Goal: Contribute content: Contribute content

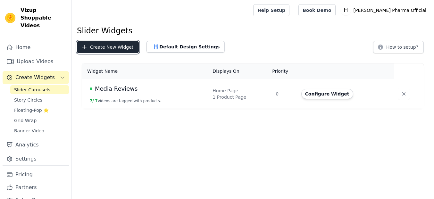
click at [120, 45] on button "Create New Widget" at bounding box center [108, 47] width 62 height 12
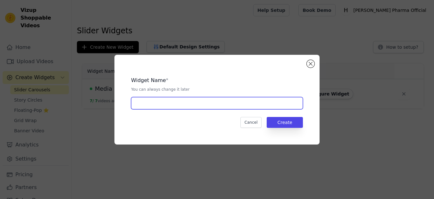
click at [209, 103] on input "text" at bounding box center [217, 103] width 172 height 12
type input "Media Reviews 1"
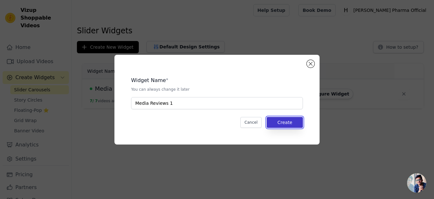
click at [284, 120] on button "Create" at bounding box center [285, 122] width 36 height 11
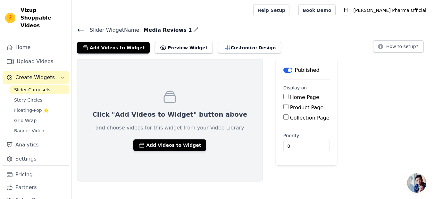
click at [284, 97] on input "Home Page" at bounding box center [286, 96] width 5 height 5
checkbox input "true"
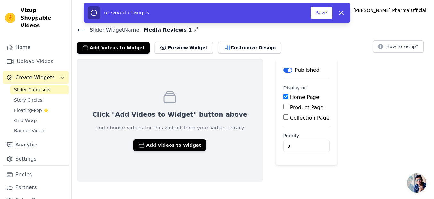
click at [284, 110] on div "Product Page" at bounding box center [307, 108] width 46 height 8
click at [284, 117] on input "Collection Page" at bounding box center [286, 117] width 5 height 5
checkbox input "true"
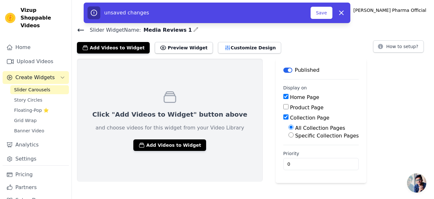
click at [284, 108] on input "Product Page" at bounding box center [286, 106] width 5 height 5
checkbox input "true"
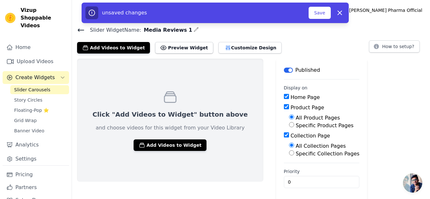
click at [289, 127] on input "Specific Product Pages" at bounding box center [291, 124] width 5 height 5
radio input "true"
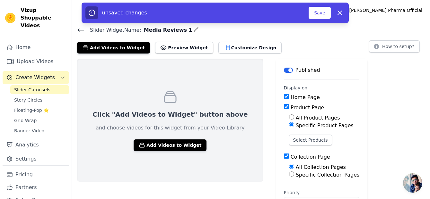
click at [289, 119] on input "All Product Pages" at bounding box center [291, 117] width 5 height 5
radio input "true"
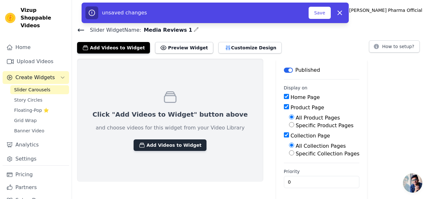
click at [173, 145] on button "Add Videos to Widget" at bounding box center [169, 146] width 73 height 12
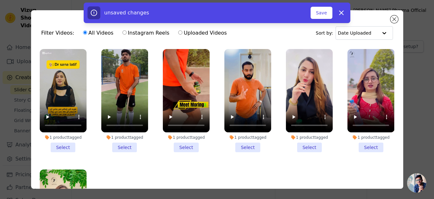
click at [132, 32] on label "Instagram Reels" at bounding box center [145, 33] width 47 height 8
click at [127, 32] on input "Instagram Reels" at bounding box center [125, 32] width 4 height 4
radio input "true"
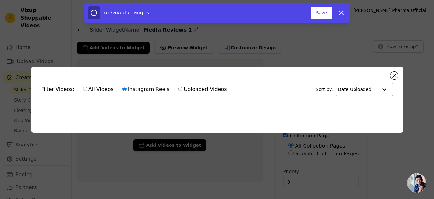
click at [354, 87] on input "text" at bounding box center [358, 89] width 40 height 13
click at [269, 82] on div "Filter Videos: All Videos Instagram Reels Uploaded Videos Sort by: Date Uploaded" at bounding box center [217, 89] width 362 height 25
click at [83, 89] on input "All Videos" at bounding box center [85, 89] width 4 height 4
radio input "true"
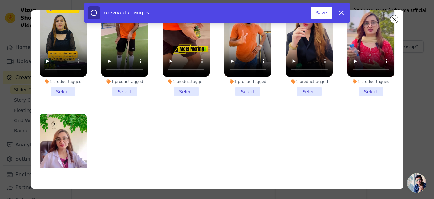
click at [395, 21] on div "unsaved changes Save Dismiss" at bounding box center [217, 13] width 434 height 21
click at [390, 19] on div "unsaved changes Save Dismiss" at bounding box center [217, 13] width 434 height 21
click at [341, 11] on icon "button" at bounding box center [342, 13] width 8 height 8
checkbox input "false"
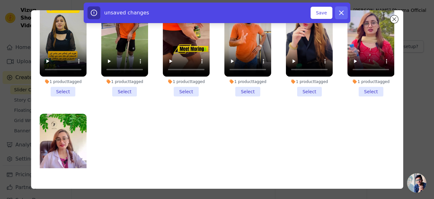
checkbox input "false"
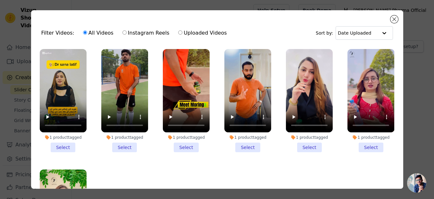
click at [130, 35] on label "Instagram Reels" at bounding box center [145, 33] width 47 height 8
click at [127, 35] on input "Instagram Reels" at bounding box center [125, 32] width 4 height 4
radio input "true"
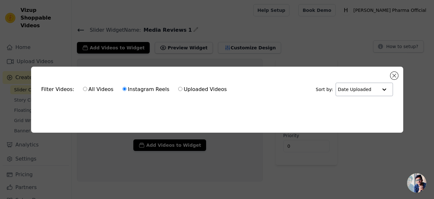
click at [367, 90] on input "text" at bounding box center [358, 89] width 40 height 13
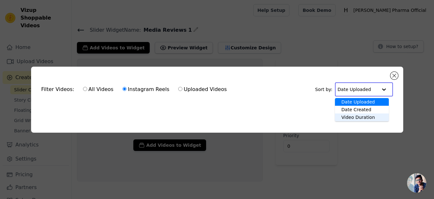
click at [366, 116] on div "Video Duration" at bounding box center [362, 118] width 54 height 8
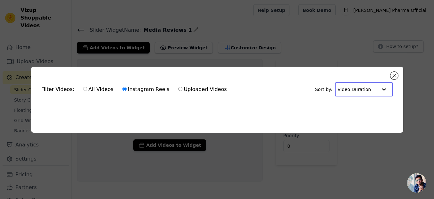
click at [373, 89] on input "text" at bounding box center [358, 89] width 40 height 13
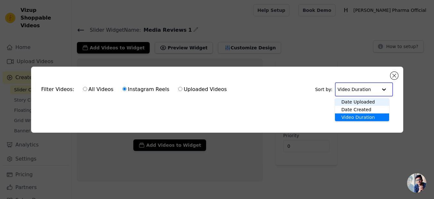
click at [362, 100] on div "Date Uploaded" at bounding box center [362, 102] width 54 height 8
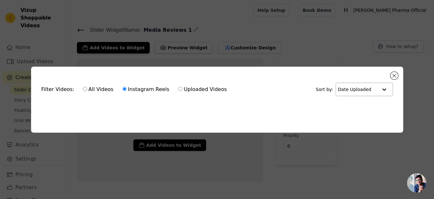
click at [269, 99] on div "Filter Videos: All Videos Instagram Reels Uploaded Videos Sort by: Date Uploaded" at bounding box center [217, 89] width 362 height 25
click at [185, 89] on label "Uploaded Videos" at bounding box center [202, 89] width 49 height 8
click at [183, 89] on input "Uploaded Videos" at bounding box center [180, 89] width 4 height 4
radio input "true"
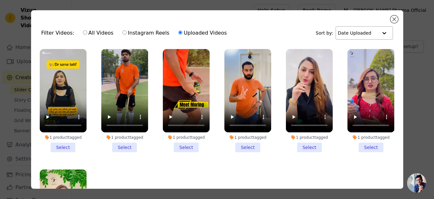
click at [94, 33] on label "All Videos" at bounding box center [98, 33] width 31 height 8
click at [87, 33] on input "All Videos" at bounding box center [85, 32] width 4 height 4
radio input "true"
click at [139, 32] on label "Instagram Reels" at bounding box center [145, 33] width 47 height 8
click at [127, 32] on input "Instagram Reels" at bounding box center [125, 32] width 4 height 4
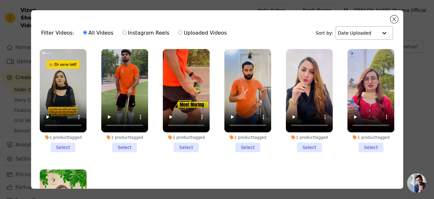
radio input "true"
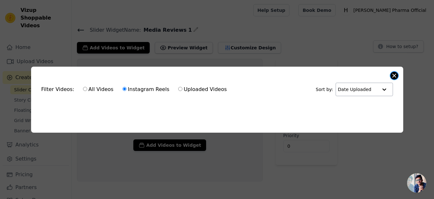
click at [393, 73] on button "Close modal" at bounding box center [395, 76] width 8 height 8
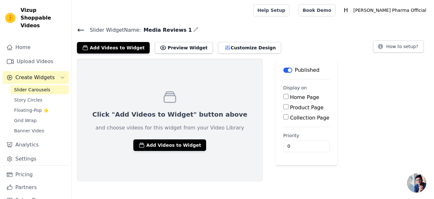
click at [319, 44] on div "Add Videos to Widget Preview Widget Customize Design How to setup?" at bounding box center [253, 46] width 352 height 14
click at [21, 109] on span "Floating-Pop ⭐" at bounding box center [31, 110] width 35 height 6
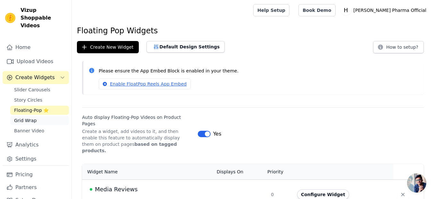
click at [31, 122] on span "Grid Wrap" at bounding box center [25, 120] width 22 height 6
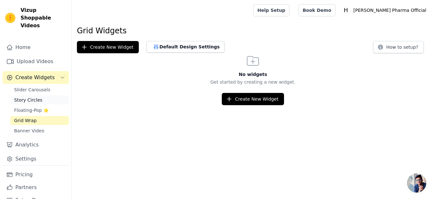
click at [36, 101] on span "Story Circles" at bounding box center [28, 100] width 28 height 6
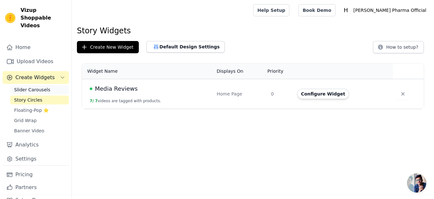
click at [36, 89] on span "Slider Carousels" at bounding box center [32, 90] width 36 height 6
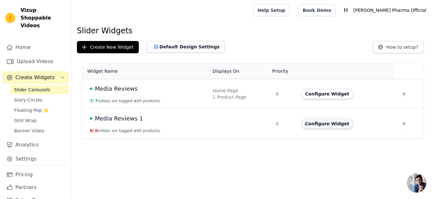
click at [323, 125] on button "Configure Widget" at bounding box center [328, 124] width 52 height 10
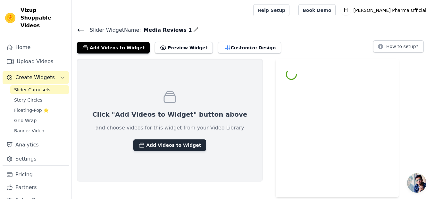
click at [166, 148] on button "Add Videos to Widget" at bounding box center [169, 146] width 73 height 12
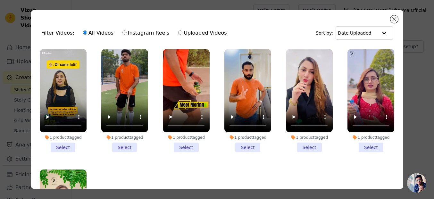
click at [192, 33] on label "Uploaded Videos" at bounding box center [202, 33] width 49 height 8
click at [183, 33] on input "Uploaded Videos" at bounding box center [180, 32] width 4 height 4
radio input "true"
click at [149, 33] on label "Instagram Reels" at bounding box center [145, 33] width 47 height 8
click at [127, 33] on input "Instagram Reels" at bounding box center [125, 32] width 4 height 4
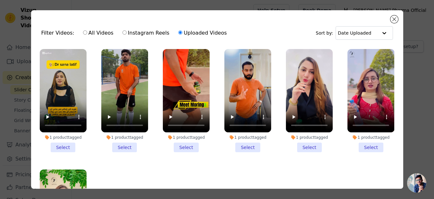
radio input "true"
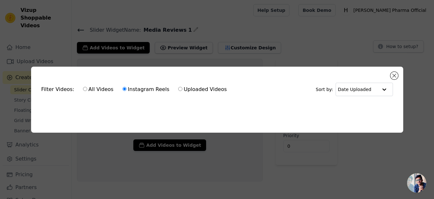
click at [394, 69] on div "Filter Videos: All Videos Instagram Reels Uploaded Videos Sort by: Date Uploade…" at bounding box center [217, 100] width 372 height 66
click at [395, 72] on button "Close modal" at bounding box center [395, 76] width 8 height 8
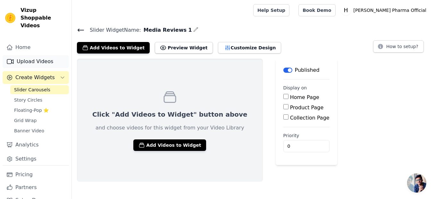
click at [30, 61] on link "Upload Videos" at bounding box center [36, 61] width 66 height 13
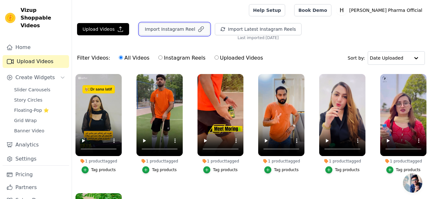
click at [164, 30] on button "Import Instagram Reel" at bounding box center [174, 29] width 70 height 12
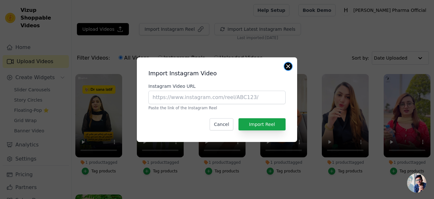
click at [287, 68] on button "Close modal" at bounding box center [289, 67] width 8 height 8
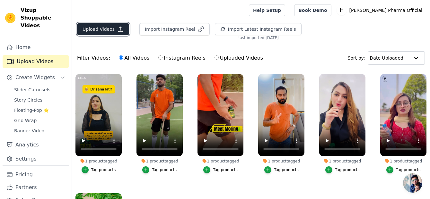
click at [103, 29] on button "Upload Videos" at bounding box center [103, 29] width 52 height 12
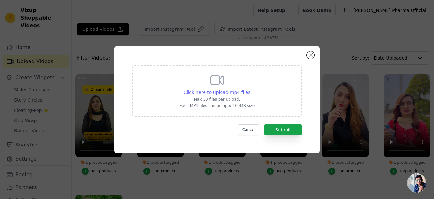
click at [246, 90] on span "Click here to upload mp4 files" at bounding box center [217, 92] width 67 height 5
click at [250, 89] on input "Click here to upload mp4 files Max 10 files per upload. Each MP4 files can be u…" at bounding box center [250, 89] width 0 height 0
click at [311, 55] on button "Close modal" at bounding box center [311, 55] width 8 height 8
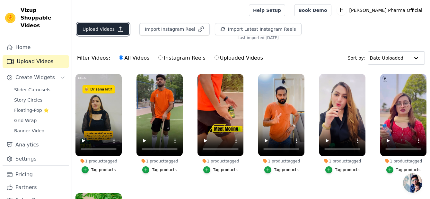
click at [102, 30] on button "Upload Videos" at bounding box center [103, 29] width 52 height 12
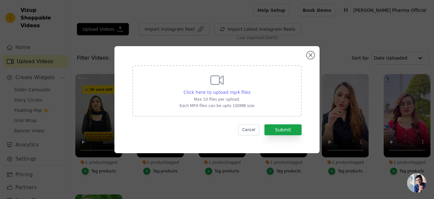
click at [229, 90] on span "Click here to upload mp4 files" at bounding box center [217, 92] width 67 height 5
click at [250, 89] on input "Click here to upload mp4 files Max 10 files per upload. Each MP4 files can be u…" at bounding box center [250, 89] width 0 height 0
click at [220, 93] on span "Click here to upload mp4 files" at bounding box center [217, 92] width 67 height 5
click at [250, 89] on input "Click here to upload mp4 files Max 10 files per upload. Each MP4 files can be u…" at bounding box center [250, 89] width 0 height 0
type input "C:\fakepath\WhatsApp Video 2025-08-20 at 1.08.38 AM.mp4"
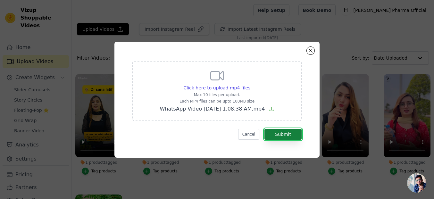
click at [278, 136] on button "Submit" at bounding box center [283, 134] width 37 height 11
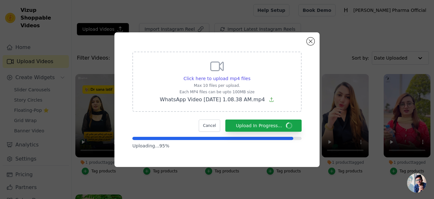
click at [343, 57] on div "Click here to upload mp4 files Max 10 files per upload. Each MP4 files can be u…" at bounding box center [217, 99] width 414 height 155
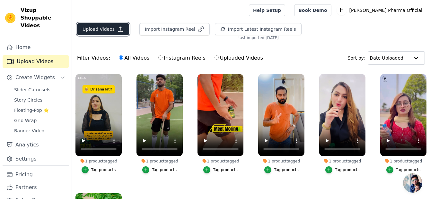
click at [108, 30] on button "Upload Videos" at bounding box center [103, 29] width 52 height 12
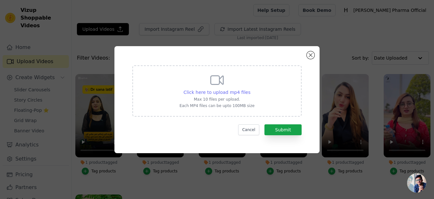
click at [238, 93] on span "Click here to upload mp4 files" at bounding box center [217, 92] width 67 height 5
click at [250, 89] on input "Click here to upload mp4 files Max 10 files per upload. Each MP4 files can be u…" at bounding box center [250, 89] width 0 height 0
type input "C:\fakepath\WhatsApp Video 2025-08-20 at 1.17.02 AM.mp4"
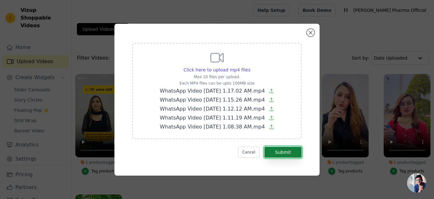
click at [290, 149] on button "Submit" at bounding box center [283, 152] width 37 height 11
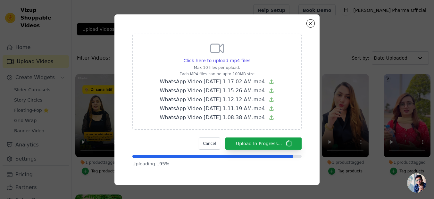
click at [269, 46] on div "Click here to upload mp4 files Max 10 files per upload. Each MP4 files can be u…" at bounding box center [217, 81] width 115 height 81
click at [251, 57] on input "Click here to upload mp4 files Max 10 files per upload. Each MP4 files can be u…" at bounding box center [250, 57] width 0 height 0
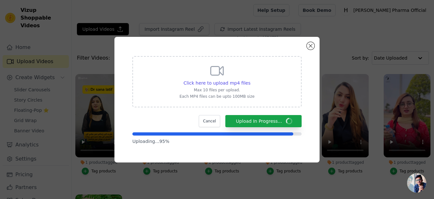
click at [192, 60] on div "Click here to upload mp4 files Max 10 files per upload. Each MP4 files can be u…" at bounding box center [216, 81] width 169 height 51
click at [250, 80] on input "Click here to upload mp4 files Max 10 files per upload. Each MP4 files can be u…" at bounding box center [250, 80] width 0 height 0
click at [246, 21] on div "Click here to upload mp4 files Max 10 files per upload. Each MP4 files can be u…" at bounding box center [217, 99] width 434 height 199
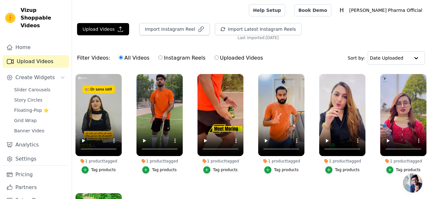
click at [241, 11] on div at bounding box center [159, 10] width 164 height 21
click at [299, 44] on div "Upload Videos Import Instagram Reel Import Latest Instagram Reels Import Latest…" at bounding box center [251, 136] width 358 height 226
click at [304, 53] on div "Filter Videos: All Videos Instagram Reels Uploaded Videos Sort by: Date Uploaded" at bounding box center [251, 58] width 358 height 25
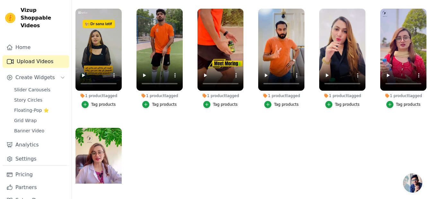
scroll to position [61, 0]
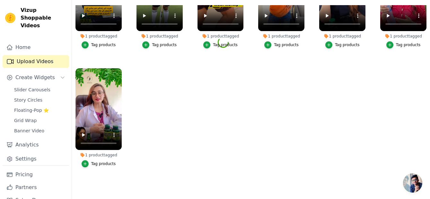
click at [286, 80] on ul "1 product tagged Tag products 1 product tagged Tag products 1 product tagged Ta…" at bounding box center [251, 94] width 358 height 179
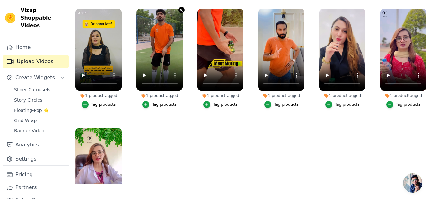
click at [179, 10] on icon "button" at bounding box center [181, 10] width 5 height 5
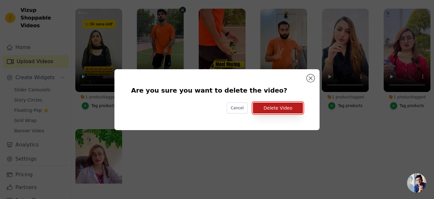
click at [285, 109] on button "Delete Video" at bounding box center [278, 108] width 50 height 11
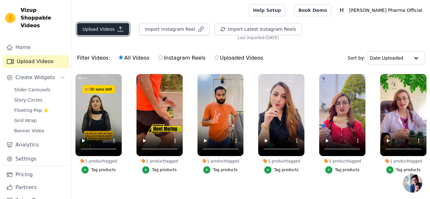
click at [102, 30] on button "Upload Videos" at bounding box center [103, 29] width 52 height 12
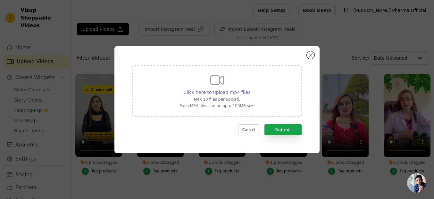
click at [229, 90] on span "Click here to upload mp4 files" at bounding box center [217, 92] width 67 height 5
click at [250, 89] on input "Click here to upload mp4 files Max 10 files per upload. Each MP4 files can be u…" at bounding box center [250, 89] width 0 height 0
type input "C:\fakepath\WhatsApp Video 2025-08-20 at 1.17.02 AM.mp4"
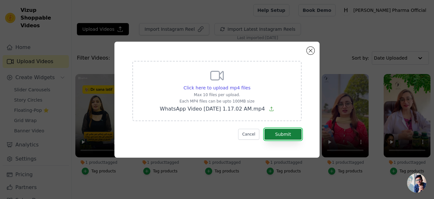
click at [283, 136] on button "Submit" at bounding box center [283, 134] width 37 height 11
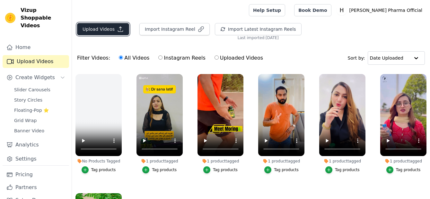
click at [94, 30] on button "Upload Videos" at bounding box center [103, 29] width 52 height 12
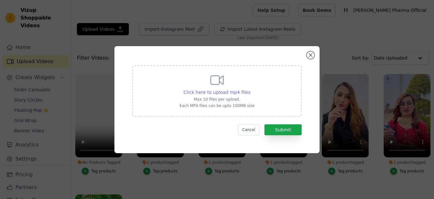
click at [197, 90] on span "Click here to upload mp4 files" at bounding box center [217, 92] width 67 height 5
click at [250, 89] on input "Click here to upload mp4 files Max 10 files per upload. Each MP4 files can be u…" at bounding box center [250, 89] width 0 height 0
type input "C:\fakepath\WhatsApp Video 2025-08-20 at 1.15.26 AM.mp4"
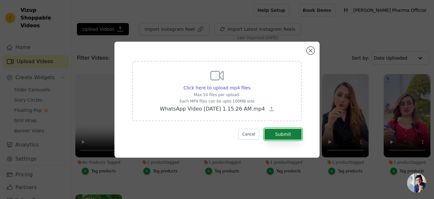
click at [283, 134] on button "Submit" at bounding box center [283, 134] width 37 height 11
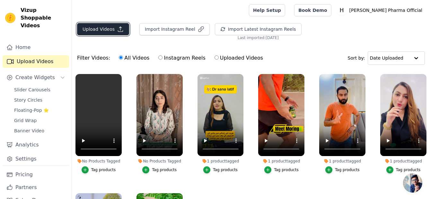
click at [106, 30] on button "Upload Videos" at bounding box center [103, 29] width 52 height 12
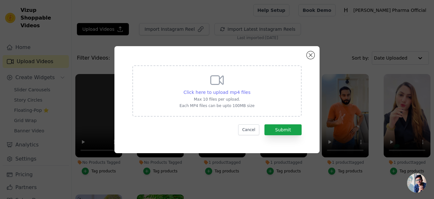
click at [224, 92] on span "Click here to upload mp4 files" at bounding box center [217, 92] width 67 height 5
click at [250, 89] on input "Click here to upload mp4 files Max 10 files per upload. Each MP4 files can be u…" at bounding box center [250, 89] width 0 height 0
type input "C:\fakepath\WhatsApp Video 2025-08-20 at 1.12.12 AM.mp4"
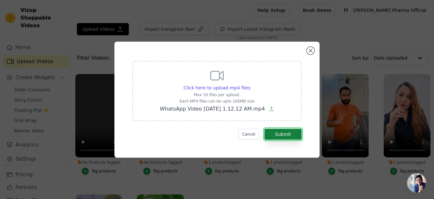
click at [271, 134] on button "Submit" at bounding box center [283, 134] width 37 height 11
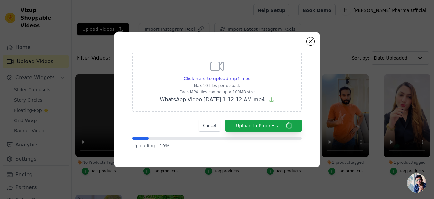
click at [354, 44] on div "Click here to upload mp4 files Max 10 files per upload. Each MP4 files can be u…" at bounding box center [217, 99] width 414 height 155
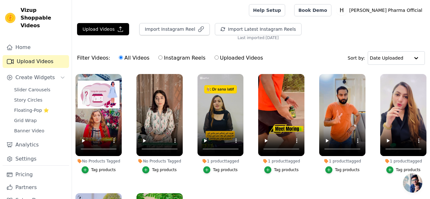
click at [158, 170] on div "Tag products" at bounding box center [164, 169] width 25 height 5
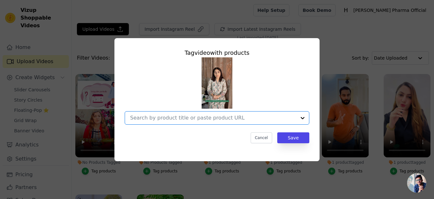
click at [206, 118] on input "No Products Tagged Tag video with products Option undefined, selected. Select i…" at bounding box center [213, 118] width 166 height 6
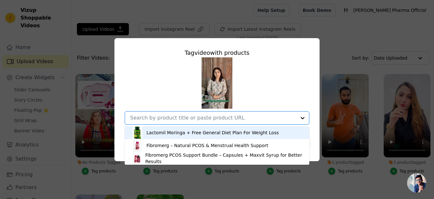
click at [200, 133] on div "Lactomil Moringa + Free General Diet Plan For Weight Loss" at bounding box center [213, 133] width 132 height 6
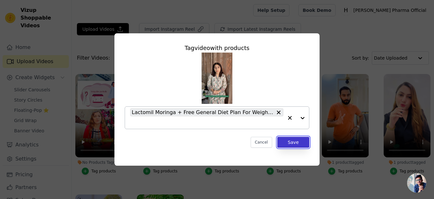
click at [287, 142] on button "Save" at bounding box center [293, 142] width 32 height 11
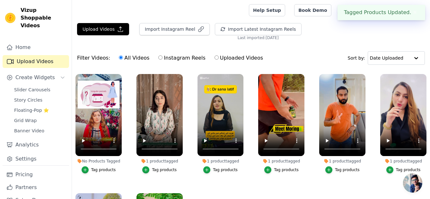
click at [101, 170] on div "Tag products" at bounding box center [103, 169] width 25 height 5
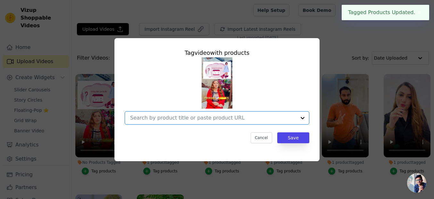
click at [224, 121] on input "No Products Tagged Tag video with products Option undefined, selected. Select i…" at bounding box center [213, 118] width 166 height 6
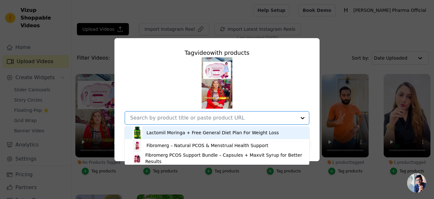
click at [192, 138] on div "Lactomil Moringa + Free General Diet Plan For Weight Loss" at bounding box center [217, 132] width 172 height 13
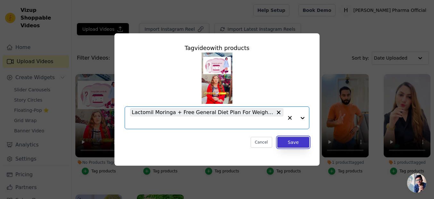
click at [289, 143] on button "Save" at bounding box center [293, 142] width 32 height 11
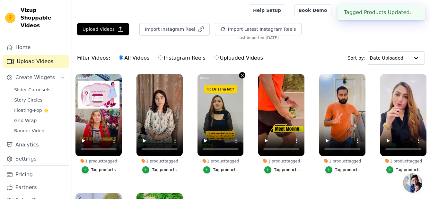
click at [240, 77] on icon "button" at bounding box center [242, 75] width 5 height 5
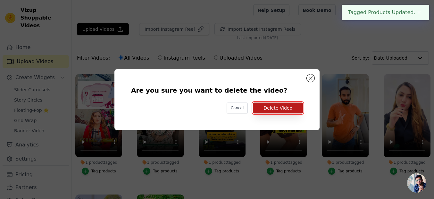
click at [274, 108] on button "Delete Video" at bounding box center [278, 108] width 50 height 11
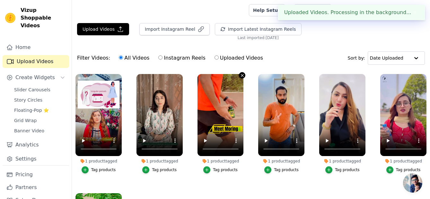
click at [240, 77] on icon "button" at bounding box center [242, 75] width 5 height 5
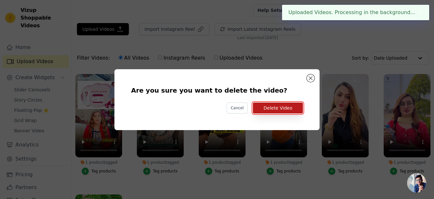
click at [271, 109] on button "Delete Video" at bounding box center [278, 108] width 50 height 11
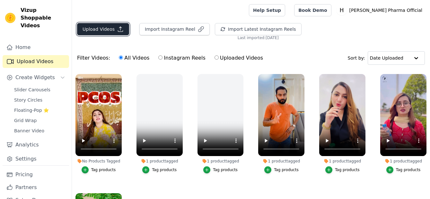
click at [97, 30] on button "Upload Videos" at bounding box center [103, 29] width 52 height 12
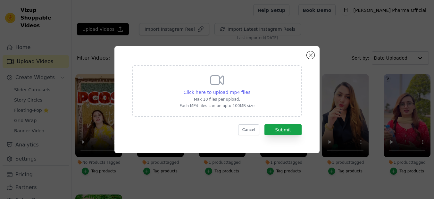
click at [199, 93] on span "Click here to upload mp4 files" at bounding box center [217, 92] width 67 height 5
click at [250, 89] on input "Click here to upload mp4 files Max 10 files per upload. Each MP4 files can be u…" at bounding box center [250, 89] width 0 height 0
type input "C:\fakepath\WhatsApp Video 2025-08-20 at 1.11.19 AM.mp4"
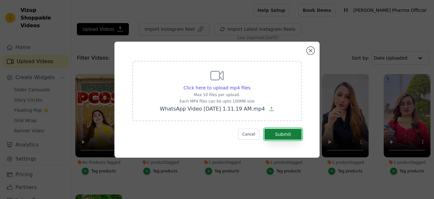
click at [290, 134] on button "Submit" at bounding box center [283, 134] width 37 height 11
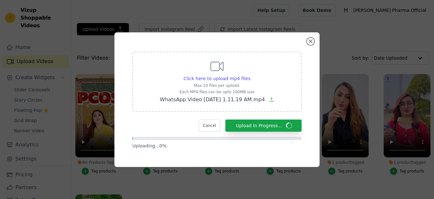
click at [334, 68] on div "Click here to upload mp4 files Max 10 files per upload. Each MP4 files can be u…" at bounding box center [217, 99] width 414 height 155
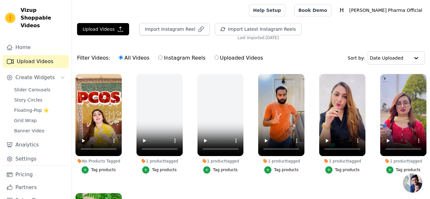
click at [104, 168] on div "Tag products" at bounding box center [103, 169] width 25 height 5
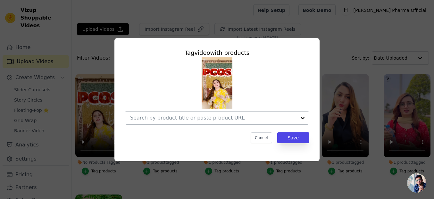
click at [194, 117] on input "No Products Tagged Tag video with products Cancel Save Tag products" at bounding box center [213, 118] width 166 height 6
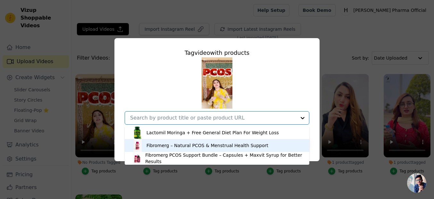
click at [181, 144] on div "Fibromerg – Natural PCOS & Menstrual Health Support" at bounding box center [208, 145] width 122 height 6
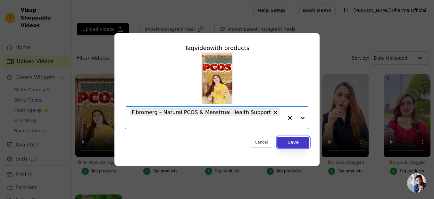
click at [298, 141] on button "Save" at bounding box center [293, 142] width 32 height 11
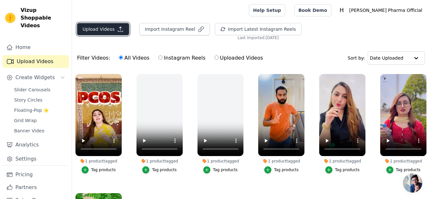
click at [102, 30] on button "Upload Videos" at bounding box center [103, 29] width 52 height 12
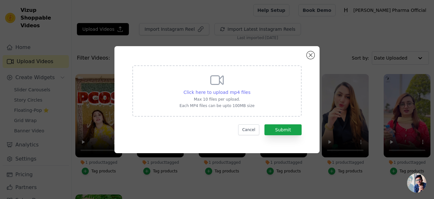
click at [234, 91] on span "Click here to upload mp4 files" at bounding box center [217, 92] width 67 height 5
click at [250, 89] on input "Click here to upload mp4 files Max 10 files per upload. Each MP4 files can be u…" at bounding box center [250, 89] width 0 height 0
type input "C:\fakepath\WhatsApp Video 2025-08-20 at 1.08.38 AM.mp4"
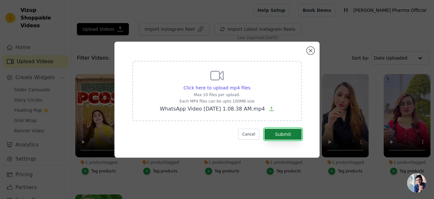
click at [291, 134] on button "Submit" at bounding box center [283, 134] width 37 height 11
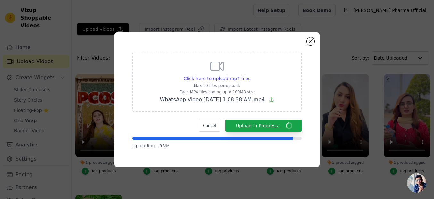
click at [359, 38] on div "Click here to upload mp4 files Max 10 files per upload. Each MP4 files can be u…" at bounding box center [217, 99] width 414 height 155
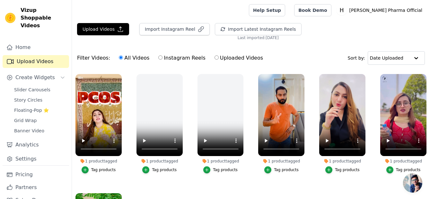
click at [226, 58] on label "Uploaded Videos" at bounding box center [238, 58] width 49 height 8
click at [218, 58] on input "Uploaded Videos" at bounding box center [216, 57] width 4 height 4
radio input "true"
click at [119, 58] on label "All Videos" at bounding box center [133, 58] width 31 height 8
click at [119, 58] on input "All Videos" at bounding box center [121, 57] width 4 height 4
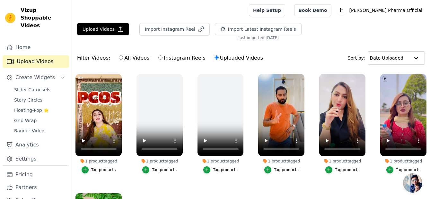
radio input "true"
click at [370, 28] on div "Upload Videos Import Instagram Reel Import Latest Instagram Reels Import Latest…" at bounding box center [251, 31] width 358 height 17
click at [98, 30] on button "Upload Videos" at bounding box center [103, 29] width 52 height 12
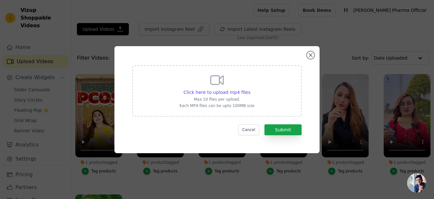
click at [257, 25] on div "Click here to upload mp4 files Max 10 files per upload. Each MP4 files can be u…" at bounding box center [217, 99] width 434 height 199
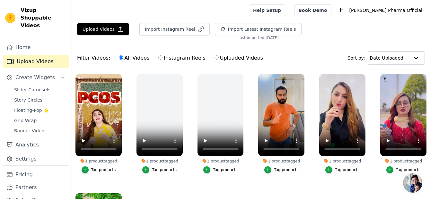
click at [220, 7] on div at bounding box center [159, 10] width 164 height 21
click at [108, 30] on button "Upload Videos" at bounding box center [103, 29] width 52 height 12
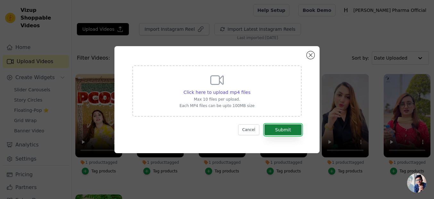
click at [295, 130] on button "Submit" at bounding box center [283, 129] width 37 height 11
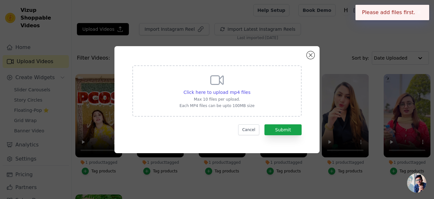
click at [374, 32] on div "Click here to upload mp4 files Max 10 files per upload. Each MP4 files can be u…" at bounding box center [217, 99] width 434 height 199
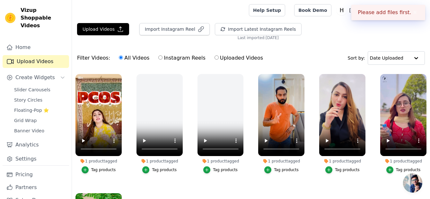
click at [378, 16] on div "Please add files first. ✖" at bounding box center [388, 12] width 74 height 15
click at [377, 16] on div "Please add files first. ✖" at bounding box center [388, 12] width 74 height 15
click at [348, 39] on div "Upload Videos Import Instagram Reel Import Latest Instagram Reels Import Latest…" at bounding box center [251, 31] width 358 height 17
click at [413, 13] on button "✖" at bounding box center [414, 13] width 7 height 8
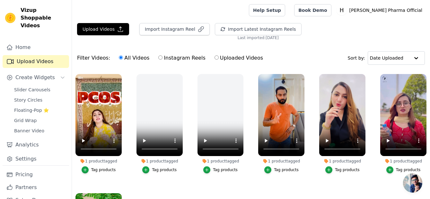
drag, startPoint x: 334, startPoint y: 31, endPoint x: 326, endPoint y: 35, distance: 8.9
click at [333, 31] on div "Upload Videos Import Instagram Reel Import Latest Instagram Reels Import Latest…" at bounding box center [251, 31] width 358 height 17
click at [214, 59] on input "Uploaded Videos" at bounding box center [216, 57] width 4 height 4
radio input "true"
click at [126, 59] on label "All Videos" at bounding box center [133, 58] width 31 height 8
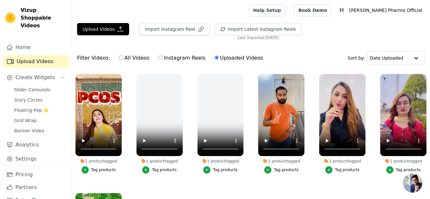
click at [123, 59] on input "All Videos" at bounding box center [121, 57] width 4 height 4
radio input "true"
click at [410, 58] on div at bounding box center [415, 58] width 13 height 13
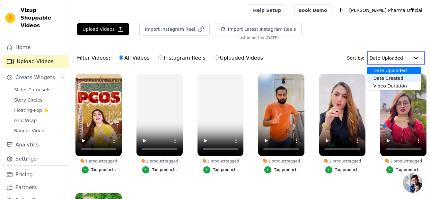
click at [393, 77] on div "Date Created" at bounding box center [394, 78] width 54 height 8
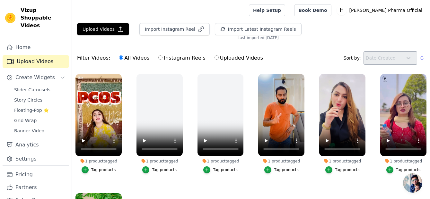
click at [403, 61] on div at bounding box center [408, 58] width 13 height 13
click at [393, 55] on input "text" at bounding box center [391, 58] width 36 height 13
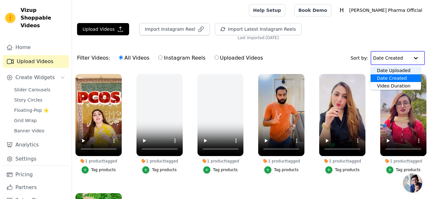
click at [388, 71] on div "Date Uploaded" at bounding box center [395, 71] width 50 height 8
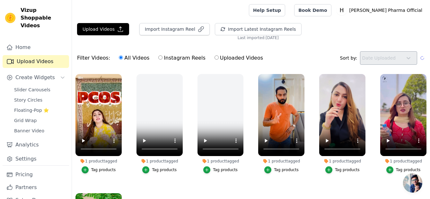
click at [290, 53] on div "Filter Videos: All Videos Instagram Reels Uploaded Videos Sort by: Date Uploaded" at bounding box center [251, 58] width 358 height 25
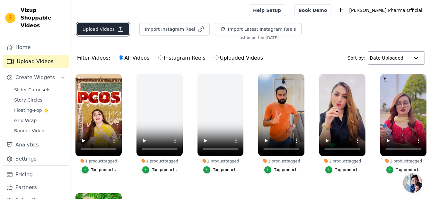
click at [104, 27] on button "Upload Videos" at bounding box center [103, 29] width 52 height 12
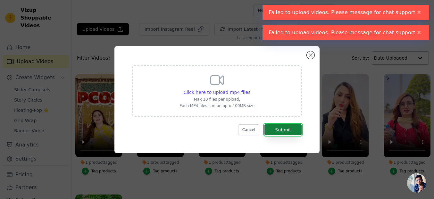
click at [277, 130] on button "Submit" at bounding box center [283, 129] width 37 height 11
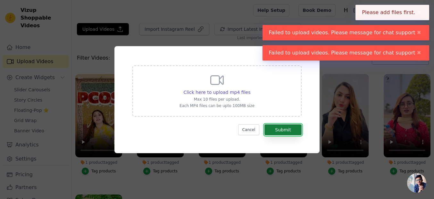
click at [277, 130] on button "Submit" at bounding box center [283, 129] width 37 height 11
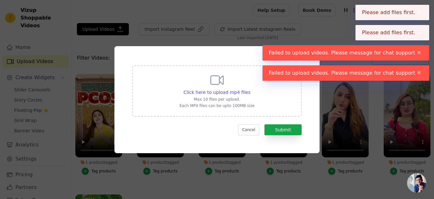
click at [308, 53] on div "Failed to upload videos. Please message for chat support ✖" at bounding box center [346, 52] width 167 height 15
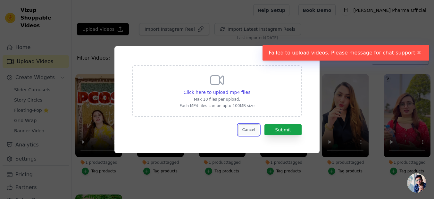
click at [254, 129] on button "Cancel" at bounding box center [248, 129] width 21 height 11
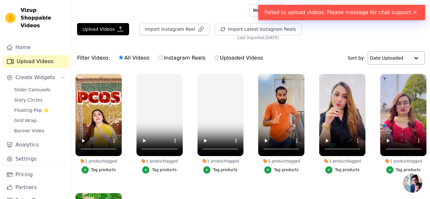
drag, startPoint x: 330, startPoint y: 52, endPoint x: 329, endPoint y: 47, distance: 5.2
click at [329, 52] on div "Filter Videos: All Videos Instagram Reels Uploaded Videos Sort by: Date Uploaded" at bounding box center [251, 58] width 358 height 25
click at [362, 12] on div "Failed to upload videos. Please message for chat support ✖" at bounding box center [341, 12] width 167 height 15
click at [368, 10] on div "Failed to upload videos. Please message for chat support ✖" at bounding box center [341, 12] width 167 height 15
click at [291, 11] on div "Failed to upload videos. Please message for chat support ✖" at bounding box center [341, 12] width 167 height 15
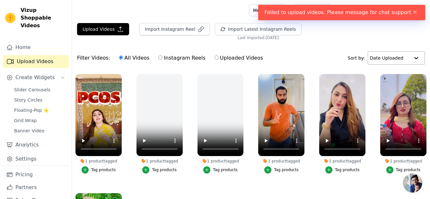
drag, startPoint x: 347, startPoint y: 50, endPoint x: 340, endPoint y: 44, distance: 9.3
click at [345, 48] on div "Filter Videos: All Videos Instagram Reels Uploaded Videos Sort by: Date Uploaded" at bounding box center [251, 58] width 358 height 25
click at [335, 41] on div "Upload Videos Import Instagram Reel Import Latest Instagram Reels Import Latest…" at bounding box center [251, 136] width 358 height 226
click at [413, 11] on button "✖" at bounding box center [414, 13] width 7 height 8
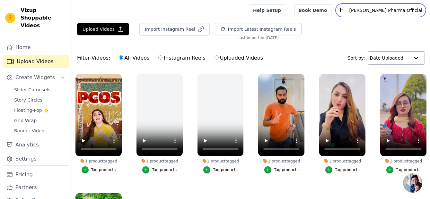
click at [343, 10] on text "H" at bounding box center [341, 10] width 4 height 6
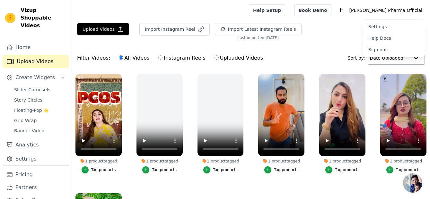
click at [347, 38] on div "Upload Videos Import Instagram Reel Import Latest Instagram Reels Import Latest…" at bounding box center [251, 31] width 358 height 17
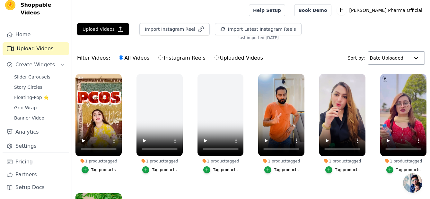
click at [307, 33] on div "Upload Videos Import Instagram Reel Import Latest Instagram Reels Import Latest…" at bounding box center [251, 31] width 358 height 17
click at [285, 10] on link "Help Setup" at bounding box center [267, 10] width 36 height 12
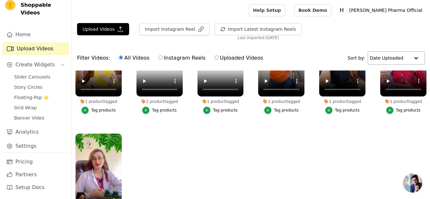
scroll to position [0, 0]
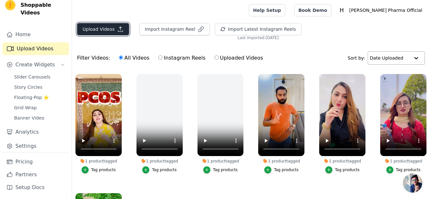
click at [90, 26] on button "Upload Videos" at bounding box center [103, 29] width 52 height 12
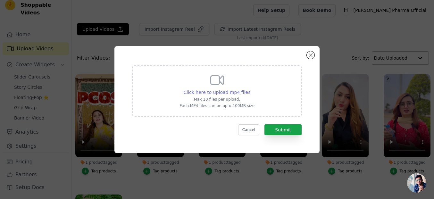
click at [205, 92] on span "Click here to upload mp4 files" at bounding box center [217, 92] width 67 height 5
click at [250, 89] on input "Click here to upload mp4 files Max 10 files per upload. Each MP4 files can be u…" at bounding box center [250, 89] width 0 height 0
type input "C:\fakepath\WhatsApp Video 2025-08-20 at 1.08.38 AM.mp4"
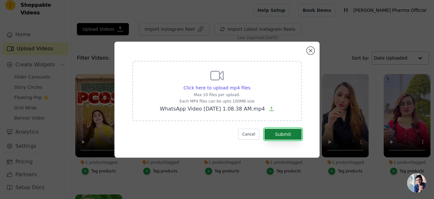
click at [280, 131] on button "Submit" at bounding box center [283, 134] width 37 height 11
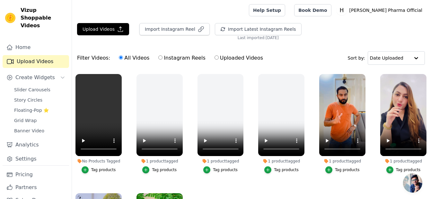
click at [92, 170] on div "Tag products" at bounding box center [103, 169] width 25 height 5
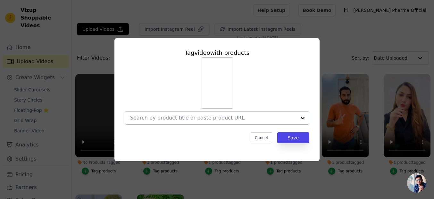
click at [236, 118] on input "No Products Tagged Tag video with products Cancel Save Tag products" at bounding box center [213, 118] width 166 height 6
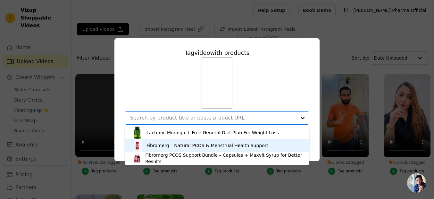
click at [226, 146] on div "Fibromerg – Natural PCOS & Menstrual Health Support" at bounding box center [208, 145] width 122 height 6
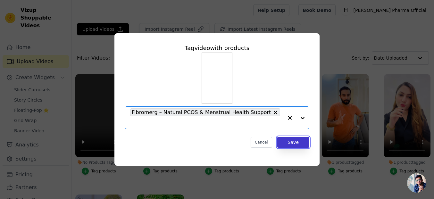
click at [297, 141] on button "Save" at bounding box center [293, 142] width 32 height 11
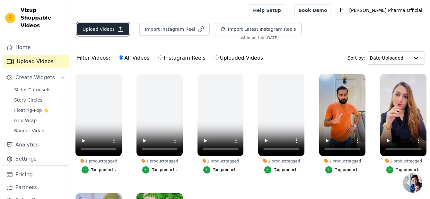
click at [101, 30] on button "Upload Videos" at bounding box center [103, 29] width 52 height 12
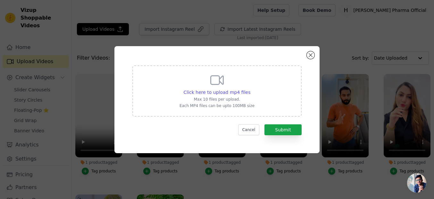
click at [230, 98] on p "Max 10 files per upload." at bounding box center [217, 99] width 75 height 5
click at [250, 89] on input "Click here to upload mp4 files Max 10 files per upload. Each MP4 files can be u…" at bounding box center [250, 89] width 0 height 0
type input "C:\fakepath\WhatsApp Video [DATE] 1.11.19 AM.mp4"
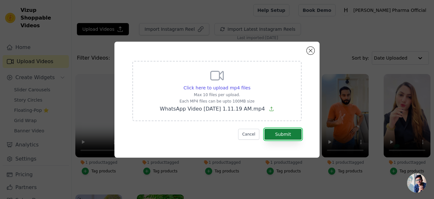
click at [278, 133] on button "Submit" at bounding box center [283, 134] width 37 height 11
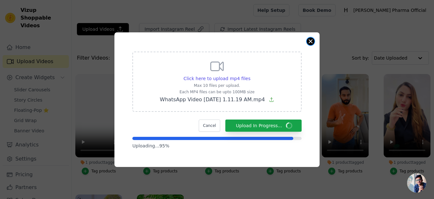
click at [311, 39] on button "Close modal" at bounding box center [311, 42] width 8 height 8
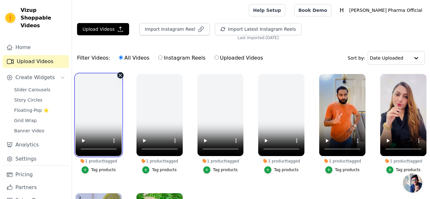
click at [102, 109] on video at bounding box center [98, 115] width 46 height 82
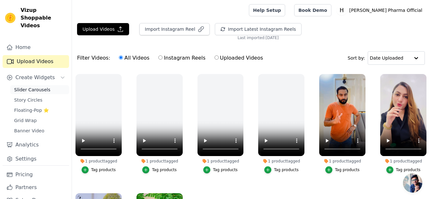
click at [39, 91] on span "Slider Carousels" at bounding box center [32, 90] width 36 height 6
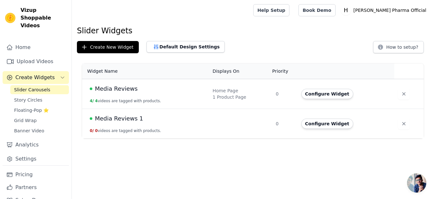
click at [133, 128] on td "Media Reviews 1 0 / 0 videos are tagged with products." at bounding box center [145, 124] width 127 height 30
click at [401, 92] on icon "button" at bounding box center [404, 94] width 6 height 6
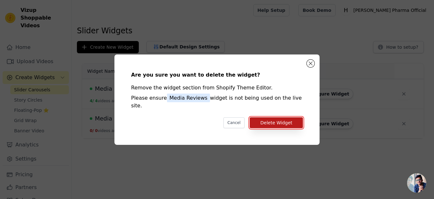
click at [267, 119] on button "Delete Widget" at bounding box center [276, 122] width 53 height 11
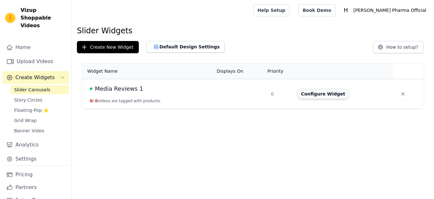
click at [314, 95] on button "Configure Widget" at bounding box center [323, 94] width 52 height 10
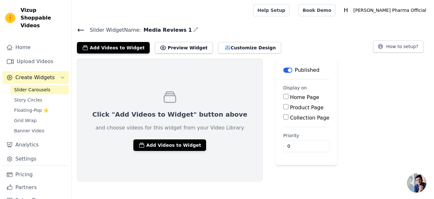
click at [284, 98] on input "Home Page" at bounding box center [286, 96] width 5 height 5
checkbox input "true"
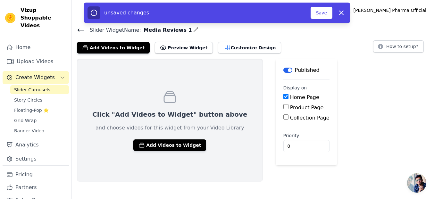
click at [284, 107] on input "Product Page" at bounding box center [286, 106] width 5 height 5
checkbox input "true"
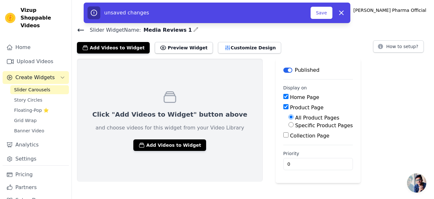
click at [284, 136] on input "Collection Page" at bounding box center [286, 134] width 5 height 5
checkbox input "true"
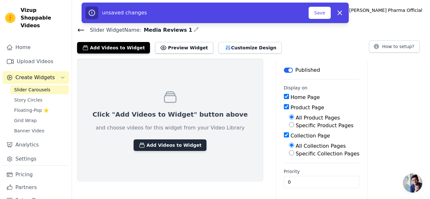
click at [171, 144] on button "Add Videos to Widget" at bounding box center [169, 146] width 73 height 12
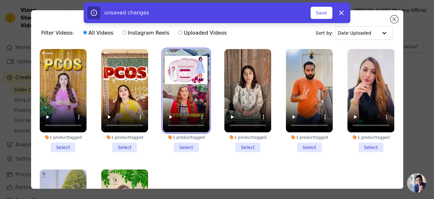
click at [191, 96] on video at bounding box center [186, 90] width 47 height 83
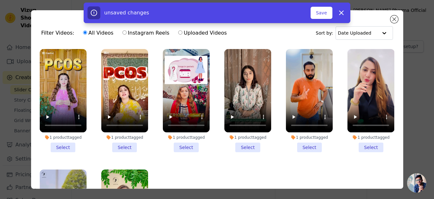
click at [176, 143] on li "1 product tagged Select" at bounding box center [186, 100] width 47 height 103
click at [0, 0] on input "1 product tagged Select" at bounding box center [0, 0] width 0 height 0
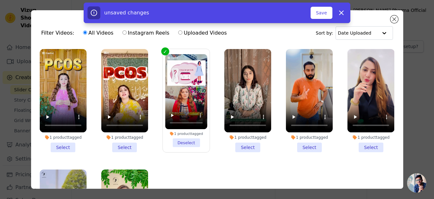
click at [248, 145] on li "1 product tagged Select" at bounding box center [248, 100] width 47 height 103
click at [0, 0] on input "1 product tagged Select" at bounding box center [0, 0] width 0 height 0
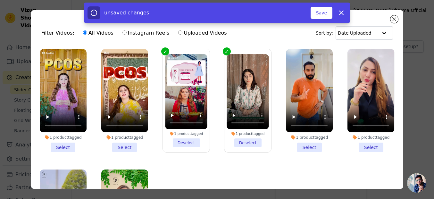
click at [125, 145] on li "1 product tagged Select" at bounding box center [124, 100] width 47 height 103
click at [0, 0] on input "1 product tagged Select" at bounding box center [0, 0] width 0 height 0
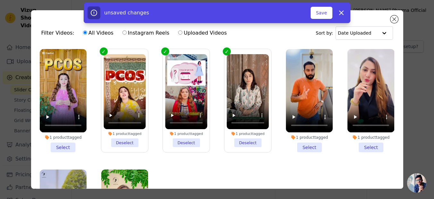
click at [56, 147] on li "1 product tagged Select" at bounding box center [63, 100] width 47 height 103
click at [0, 0] on input "1 product tagged Select" at bounding box center [0, 0] width 0 height 0
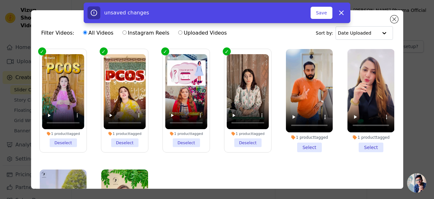
click at [359, 147] on li "1 product tagged Select" at bounding box center [371, 100] width 47 height 103
click at [0, 0] on input "1 product tagged Select" at bounding box center [0, 0] width 0 height 0
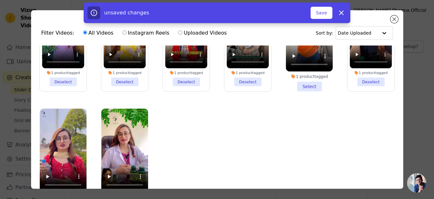
scroll to position [56, 0]
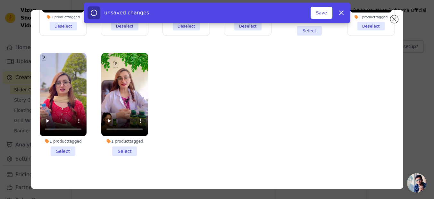
click at [118, 144] on li "1 product tagged Select" at bounding box center [124, 104] width 47 height 103
click at [0, 0] on input "1 product tagged Select" at bounding box center [0, 0] width 0 height 0
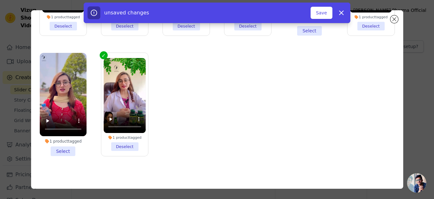
click at [55, 147] on li "1 product tagged Select" at bounding box center [63, 104] width 47 height 103
click at [0, 0] on input "1 product tagged Select" at bounding box center [0, 0] width 0 height 0
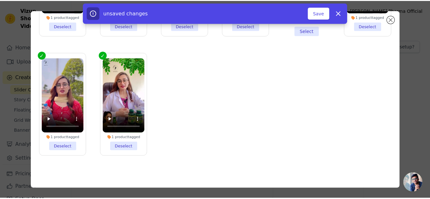
scroll to position [0, 0]
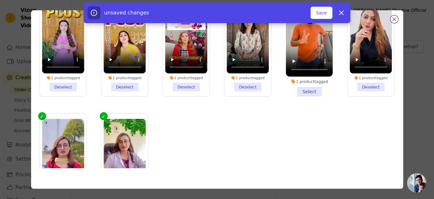
click at [307, 91] on li "1 product tagged Select" at bounding box center [309, 44] width 47 height 103
click at [0, 0] on input "1 product tagged Select" at bounding box center [0, 0] width 0 height 0
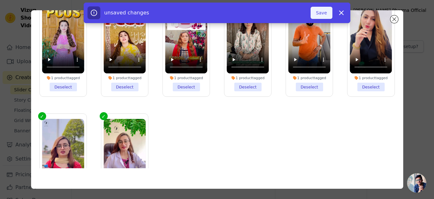
click at [323, 14] on button "Save" at bounding box center [322, 13] width 22 height 12
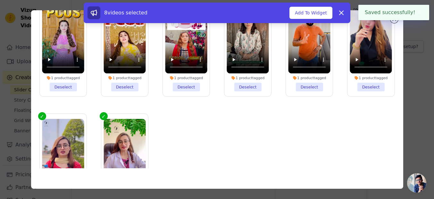
click at [423, 75] on div "Filter Videos: All Videos Instagram Reels Uploaded Videos Sort by: Date Uploade…" at bounding box center [217, 99] width 414 height 199
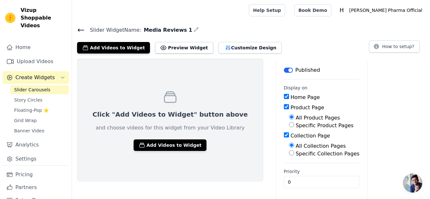
scroll to position [2, 0]
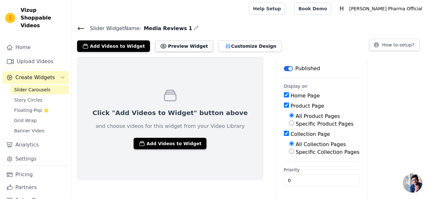
click at [178, 43] on button "Preview Widget" at bounding box center [184, 46] width 58 height 12
click at [77, 28] on icon at bounding box center [81, 29] width 8 height 8
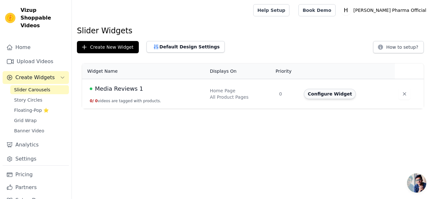
click at [316, 97] on button "Configure Widget" at bounding box center [330, 94] width 52 height 10
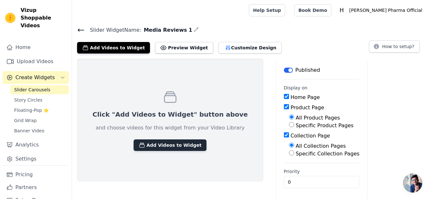
click at [159, 144] on button "Add Videos to Widget" at bounding box center [169, 146] width 73 height 12
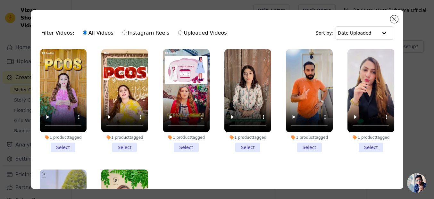
click at [68, 145] on li "1 product tagged Select" at bounding box center [63, 100] width 47 height 103
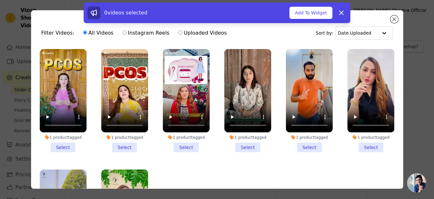
click at [58, 145] on li "1 product tagged Select" at bounding box center [63, 100] width 47 height 103
click at [0, 0] on input "1 product tagged Select" at bounding box center [0, 0] width 0 height 0
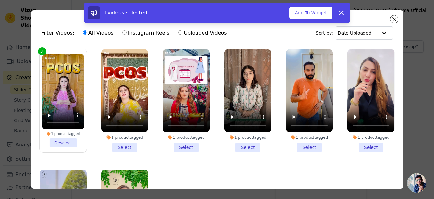
click at [181, 144] on li "1 product tagged Select" at bounding box center [186, 100] width 47 height 103
click at [0, 0] on input "1 product tagged Select" at bounding box center [0, 0] width 0 height 0
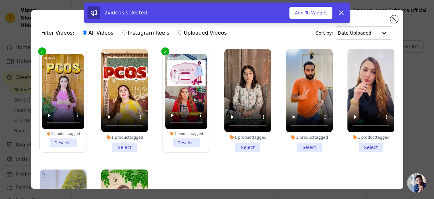
drag, startPoint x: 249, startPoint y: 145, endPoint x: 247, endPoint y: 148, distance: 3.4
click at [249, 146] on li "1 product tagged Select" at bounding box center [248, 100] width 47 height 103
click at [0, 0] on input "1 product tagged Select" at bounding box center [0, 0] width 0 height 0
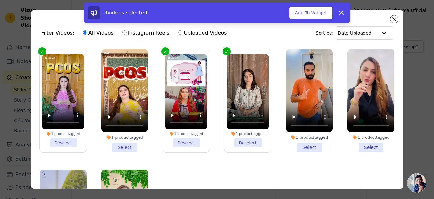
click at [127, 145] on li "1 product tagged Select" at bounding box center [124, 100] width 47 height 103
click at [0, 0] on input "1 product tagged Select" at bounding box center [0, 0] width 0 height 0
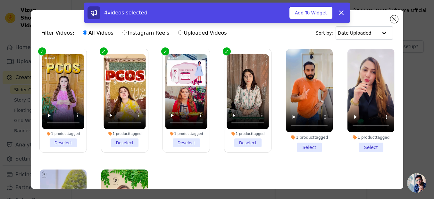
click at [62, 141] on li "1 product tagged Deselect" at bounding box center [63, 100] width 42 height 93
click at [0, 0] on input "1 product tagged Deselect" at bounding box center [0, 0] width 0 height 0
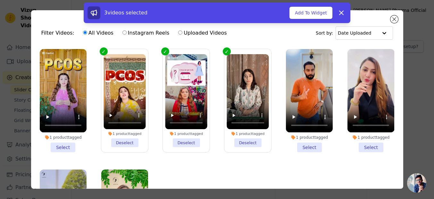
click at [62, 141] on li "1 product tagged Select" at bounding box center [63, 100] width 47 height 103
click at [0, 0] on input "1 product tagged Select" at bounding box center [0, 0] width 0 height 0
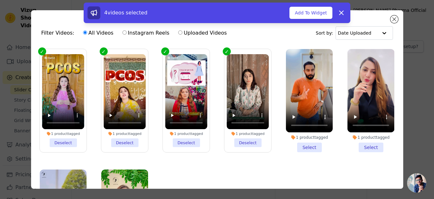
click at [299, 143] on li "1 product tagged Select" at bounding box center [309, 100] width 47 height 103
click at [0, 0] on input "1 product tagged Select" at bounding box center [0, 0] width 0 height 0
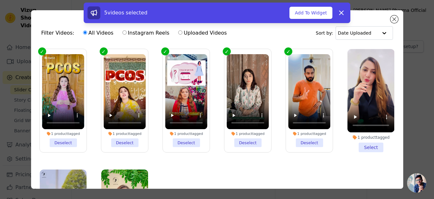
click at [357, 143] on li "1 product tagged Select" at bounding box center [371, 100] width 47 height 103
click at [0, 0] on input "1 product tagged Select" at bounding box center [0, 0] width 0 height 0
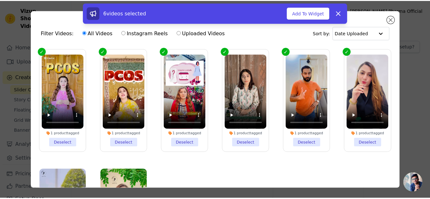
scroll to position [56, 0]
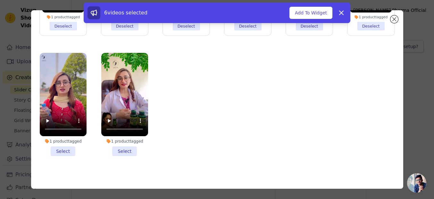
click at [118, 150] on li "1 product tagged Select" at bounding box center [124, 104] width 47 height 103
click at [0, 0] on input "1 product tagged Select" at bounding box center [0, 0] width 0 height 0
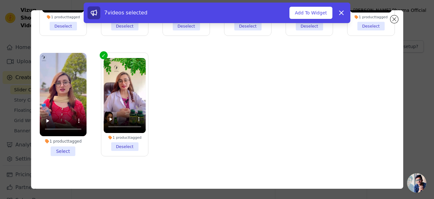
click at [63, 143] on li "1 product tagged Select" at bounding box center [63, 104] width 47 height 103
click at [0, 0] on input "1 product tagged Select" at bounding box center [0, 0] width 0 height 0
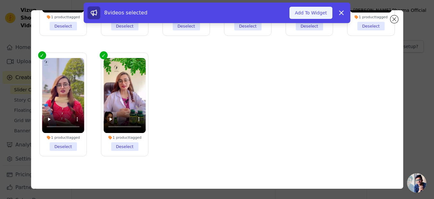
click at [303, 11] on button "Add To Widget" at bounding box center [311, 13] width 43 height 12
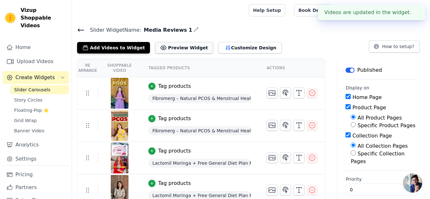
click at [169, 49] on button "Preview Widget" at bounding box center [184, 48] width 58 height 12
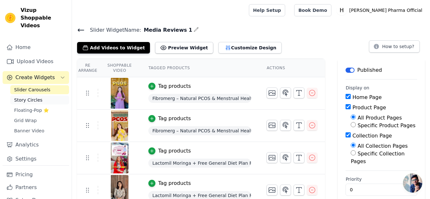
click at [32, 99] on span "Story Circles" at bounding box center [28, 100] width 28 height 6
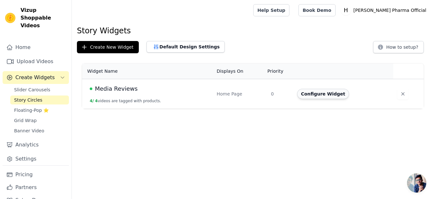
click at [311, 94] on button "Configure Widget" at bounding box center [323, 94] width 52 height 10
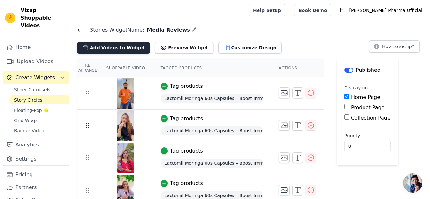
click at [123, 49] on button "Add Videos to Widget" at bounding box center [113, 48] width 73 height 12
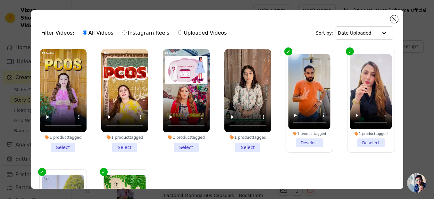
click at [71, 147] on li "1 product tagged Select" at bounding box center [63, 100] width 47 height 103
click at [0, 0] on input "1 product tagged Select" at bounding box center [0, 0] width 0 height 0
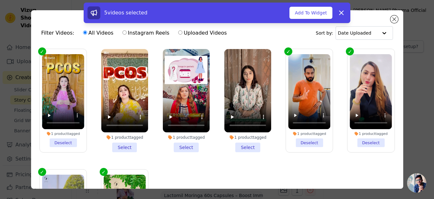
click at [117, 145] on li "1 product tagged Select" at bounding box center [124, 100] width 47 height 103
click at [0, 0] on input "1 product tagged Select" at bounding box center [0, 0] width 0 height 0
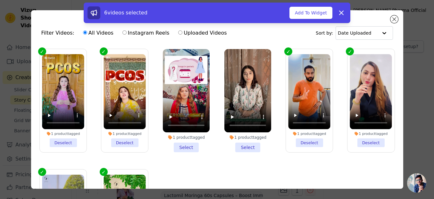
click at [184, 145] on li "1 product tagged Select" at bounding box center [186, 100] width 47 height 103
click at [0, 0] on input "1 product tagged Select" at bounding box center [0, 0] width 0 height 0
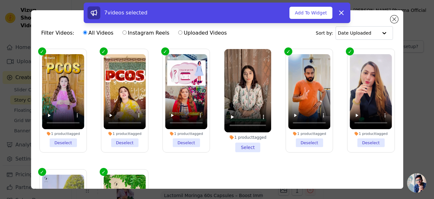
click at [245, 143] on li "1 product tagged Select" at bounding box center [248, 100] width 47 height 103
click at [0, 0] on input "1 product tagged Select" at bounding box center [0, 0] width 0 height 0
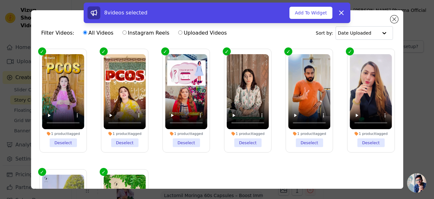
scroll to position [61, 0]
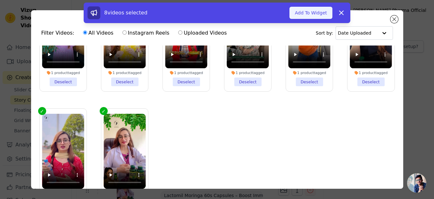
click at [302, 11] on button "Add To Widget" at bounding box center [311, 13] width 43 height 12
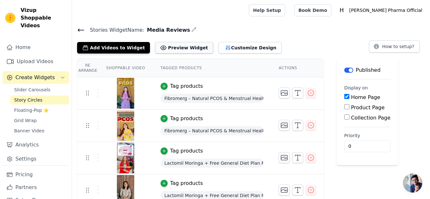
click at [185, 47] on button "Preview Widget" at bounding box center [184, 48] width 58 height 12
click at [80, 30] on icon at bounding box center [81, 30] width 8 height 8
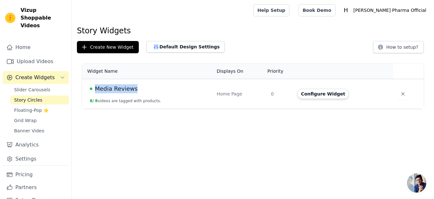
drag, startPoint x: 135, startPoint y: 90, endPoint x: 94, endPoint y: 87, distance: 41.8
click at [95, 88] on div "Media Reviews" at bounding box center [149, 88] width 119 height 9
copy span "Media Reviews"
